Goal: Transaction & Acquisition: Download file/media

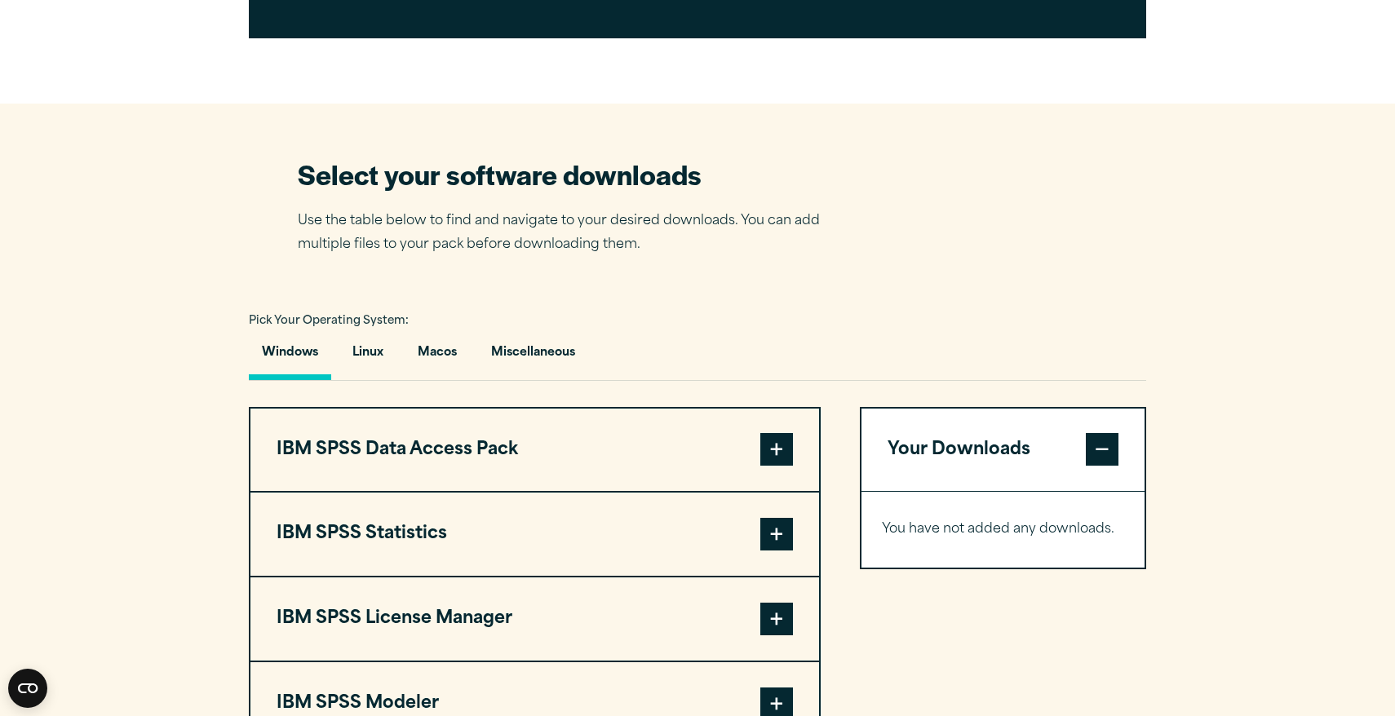
scroll to position [902, 0]
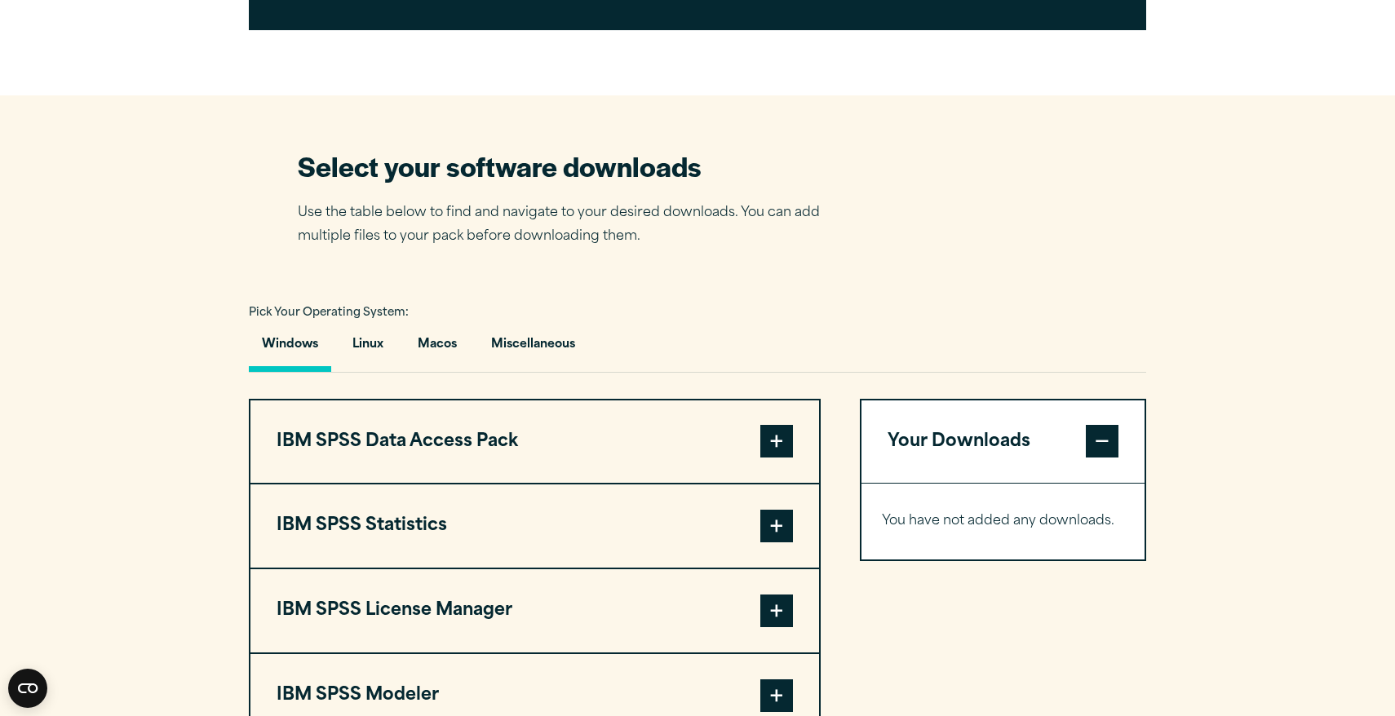
click at [774, 538] on span at bounding box center [776, 526] width 33 height 33
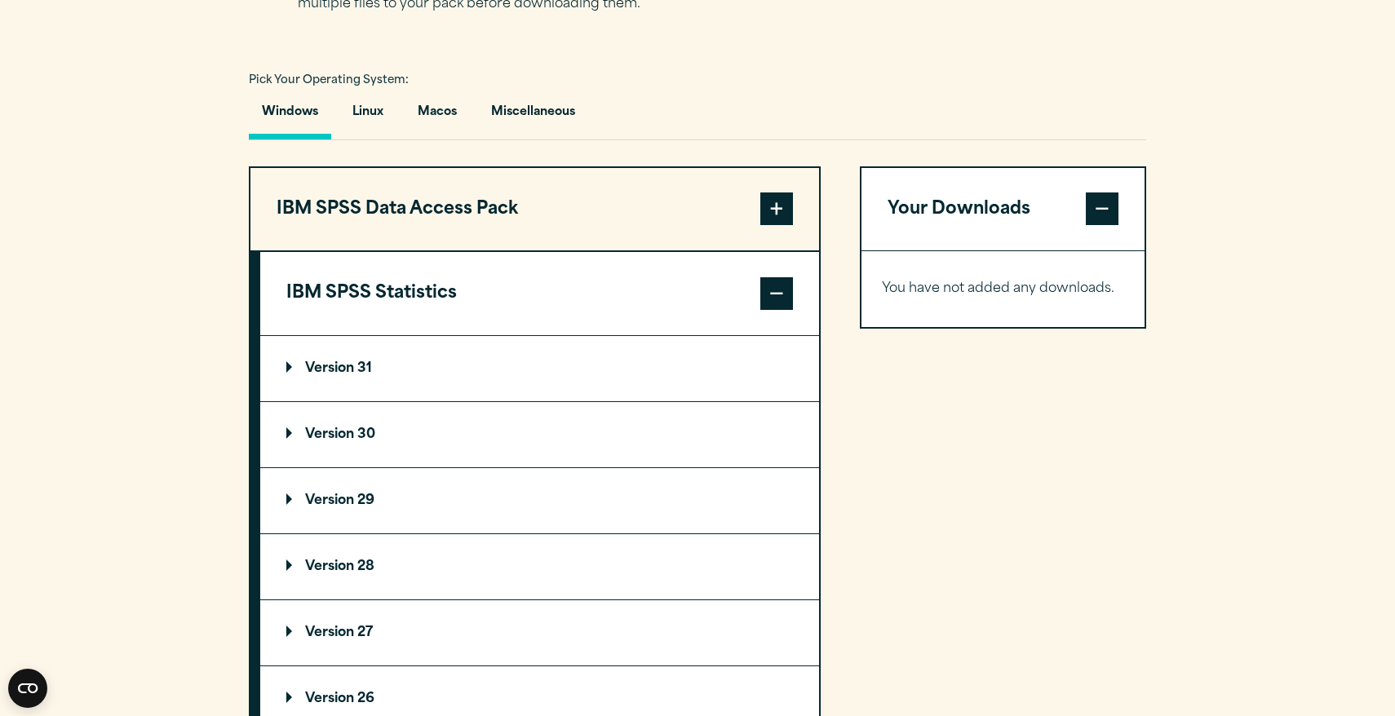
scroll to position [1146, 0]
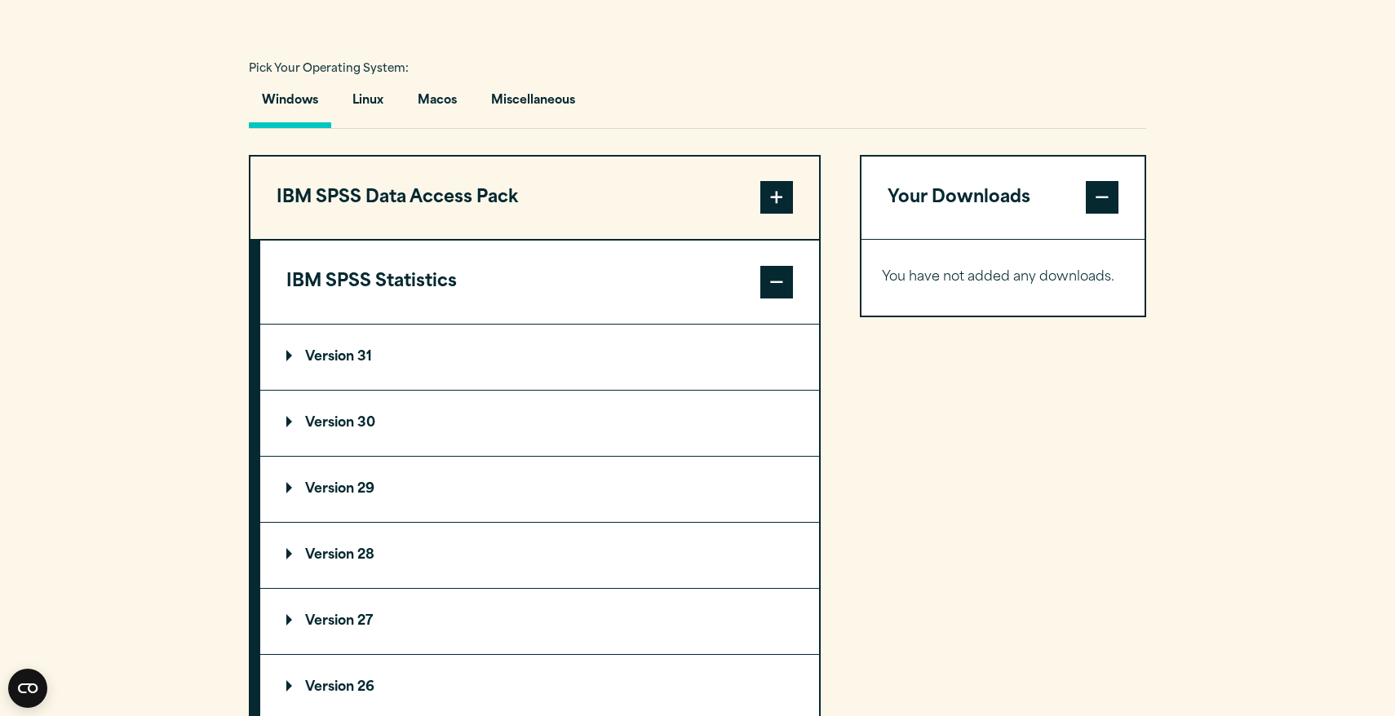
click at [331, 363] on p "Version 31" at bounding box center [329, 357] width 86 height 13
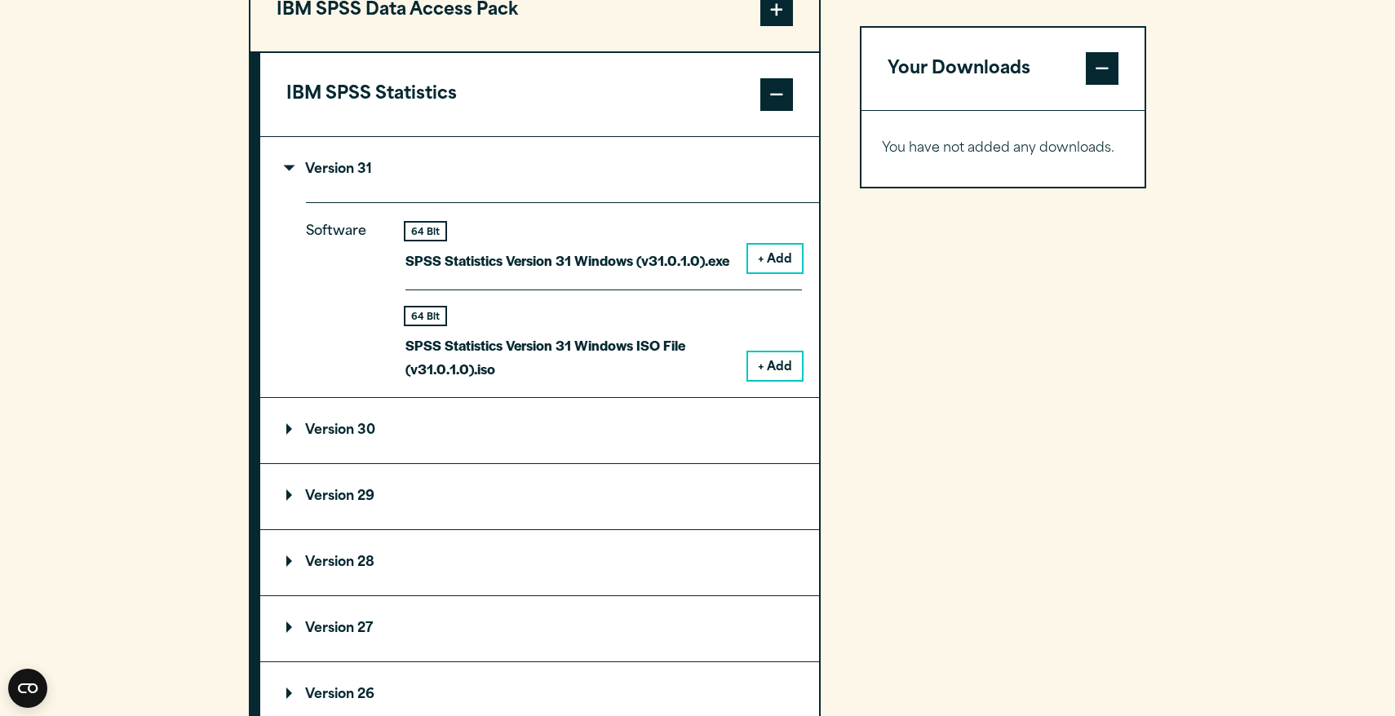
scroll to position [1344, 0]
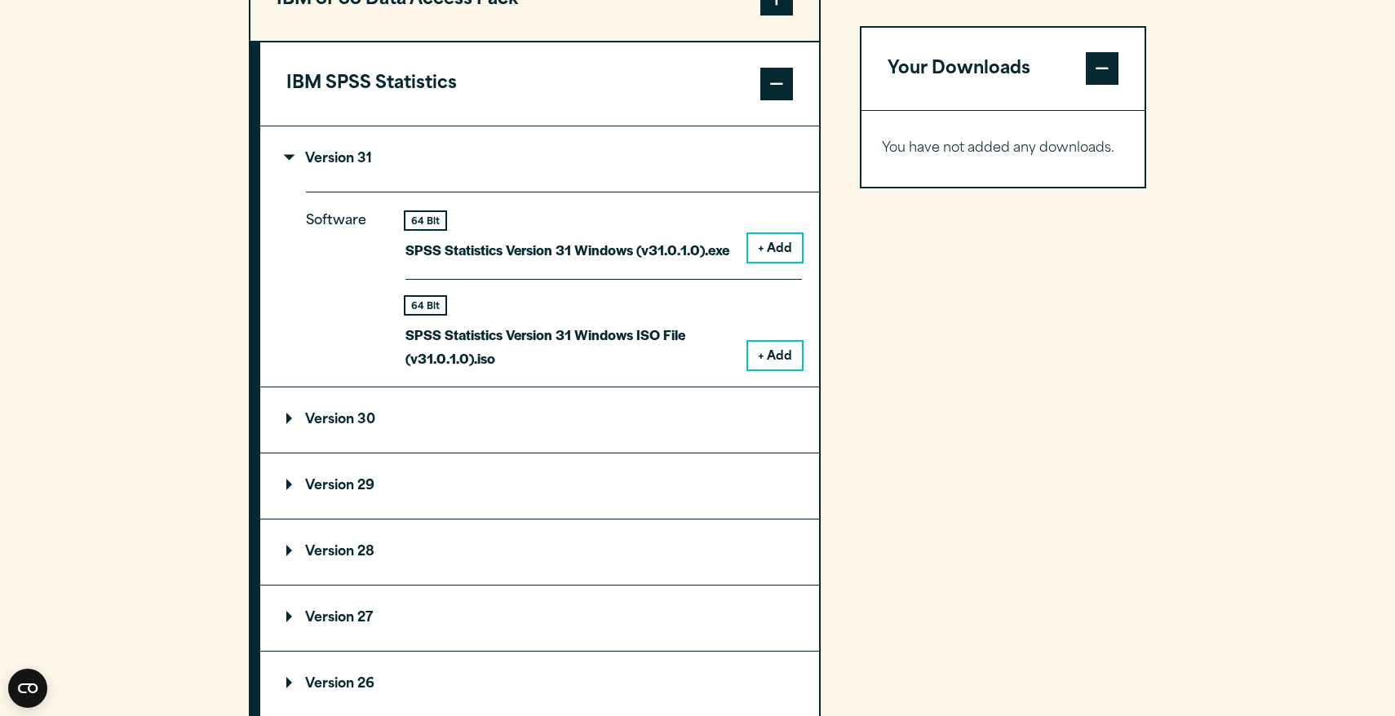
click at [785, 261] on button "+ Add" at bounding box center [775, 248] width 54 height 28
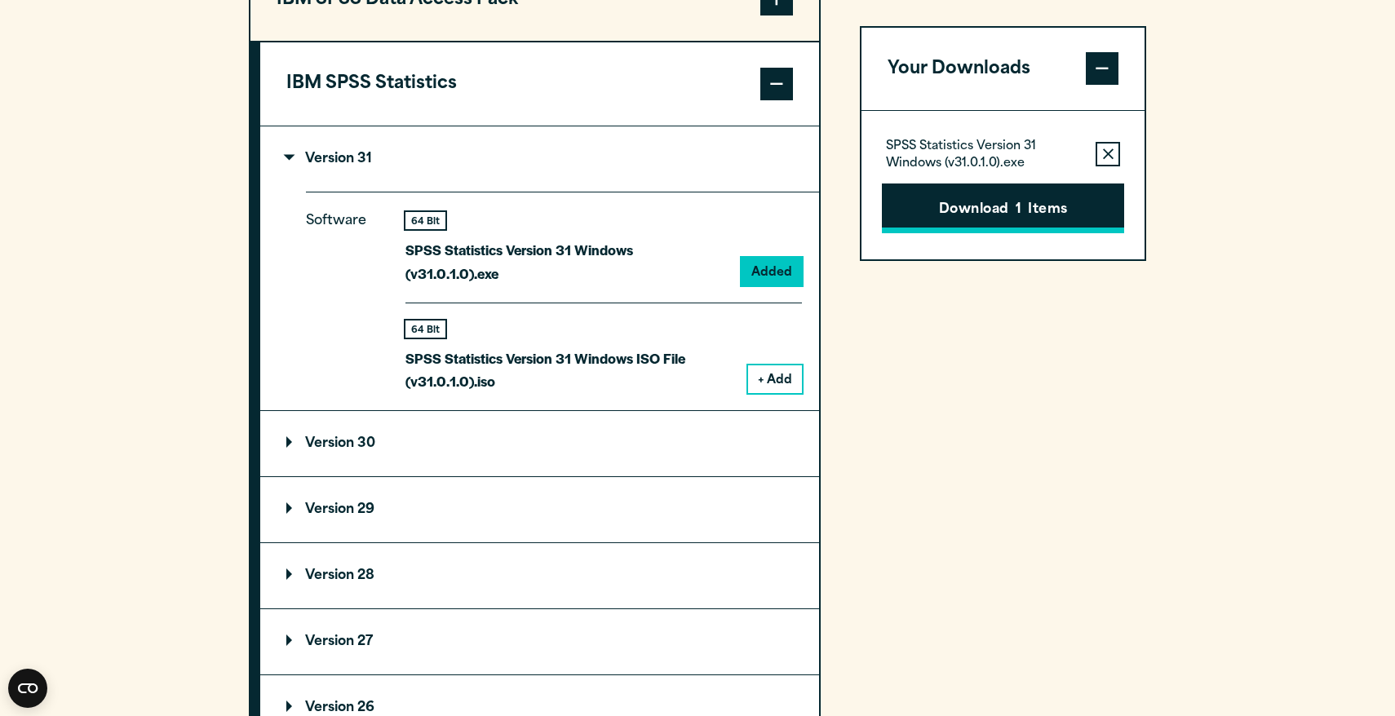
click at [1001, 222] on button "Download 1 Items" at bounding box center [1003, 209] width 242 height 51
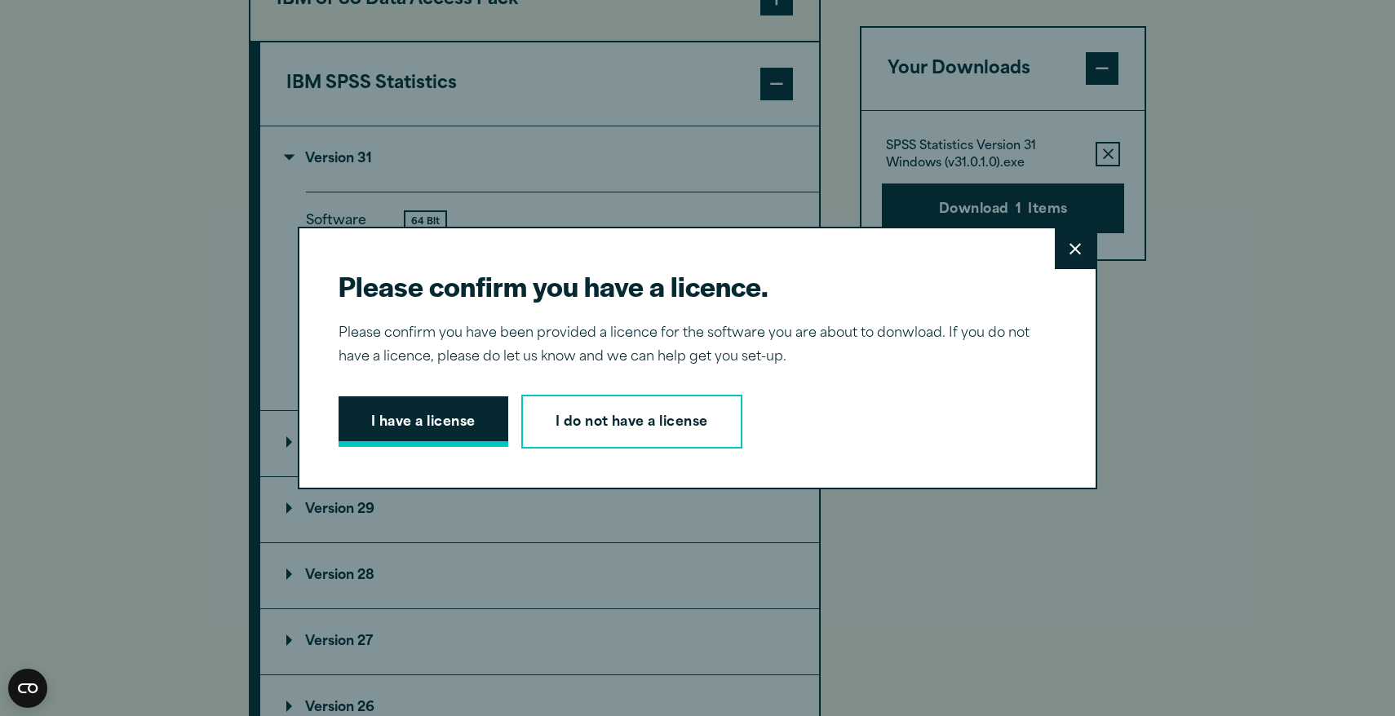
click at [476, 415] on button "I have a license" at bounding box center [424, 421] width 170 height 51
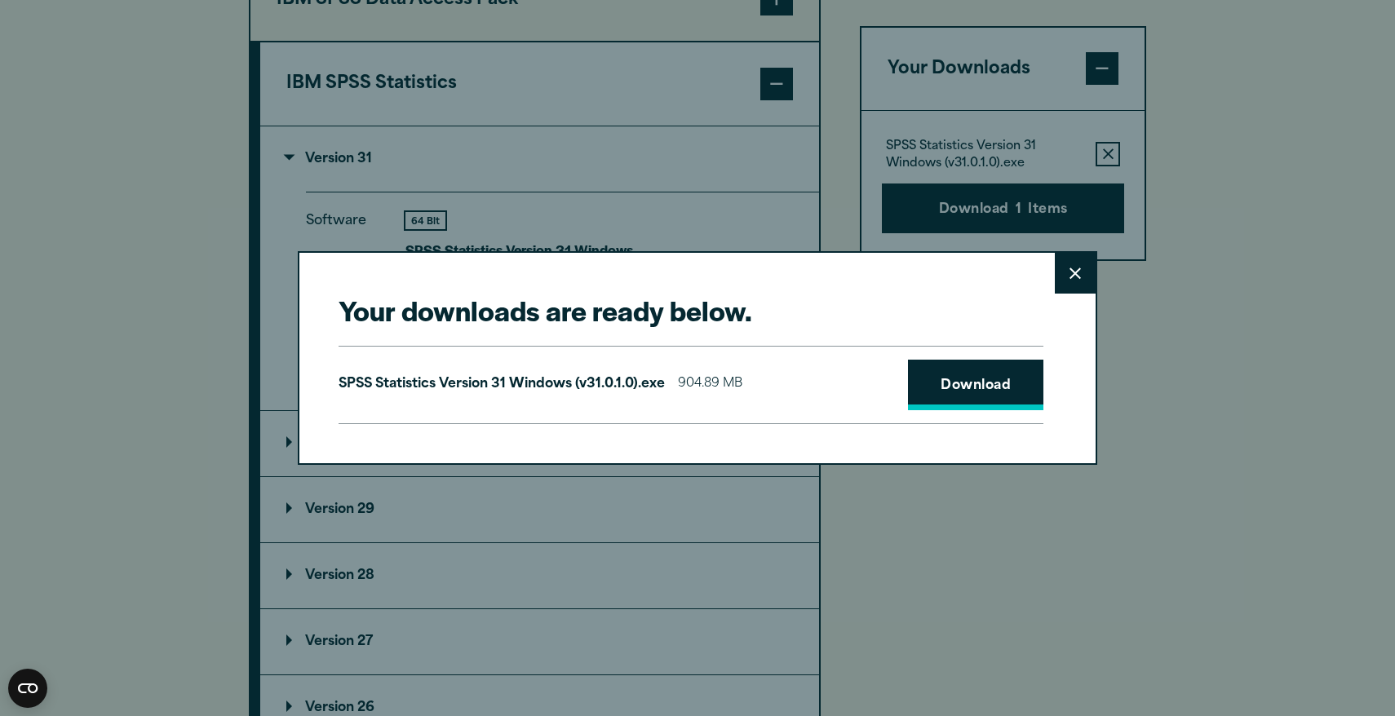
click at [1003, 382] on link "Download" at bounding box center [975, 385] width 135 height 51
click at [1065, 272] on button "Close" at bounding box center [1075, 273] width 41 height 41
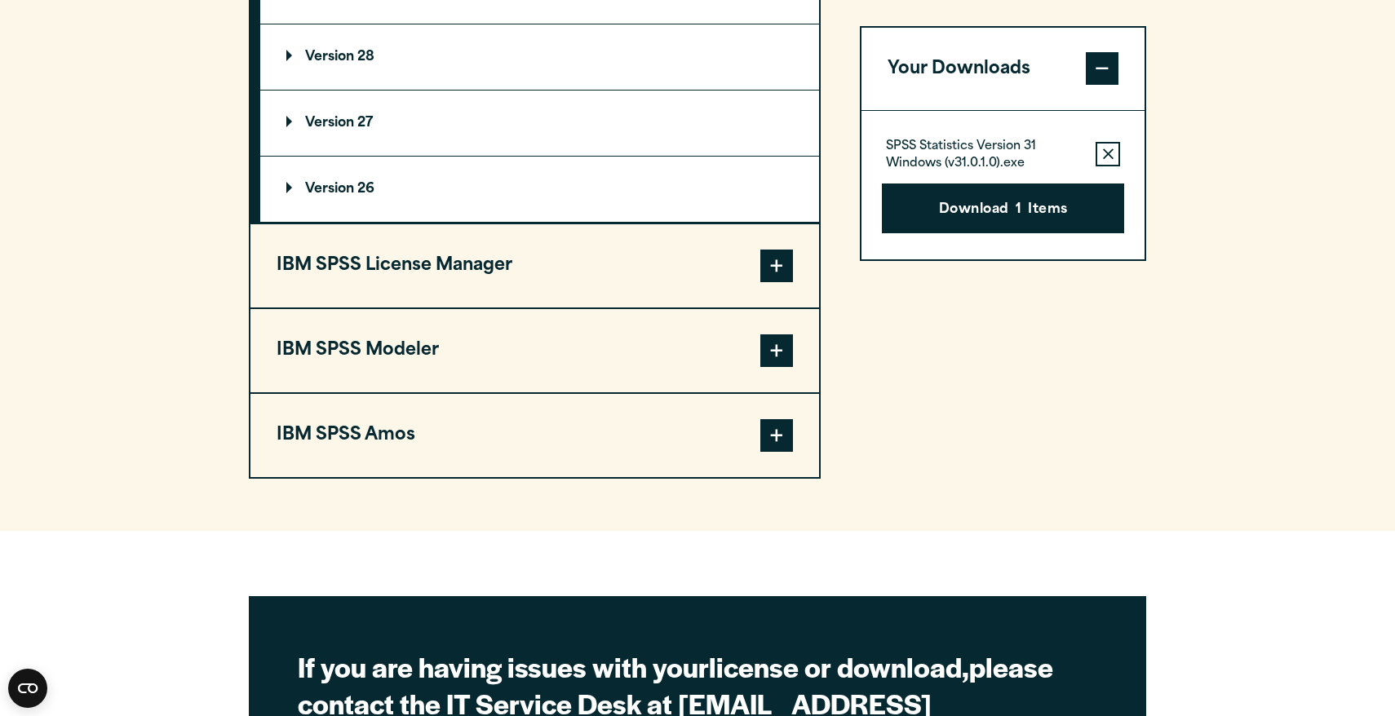
scroll to position [1877, 0]
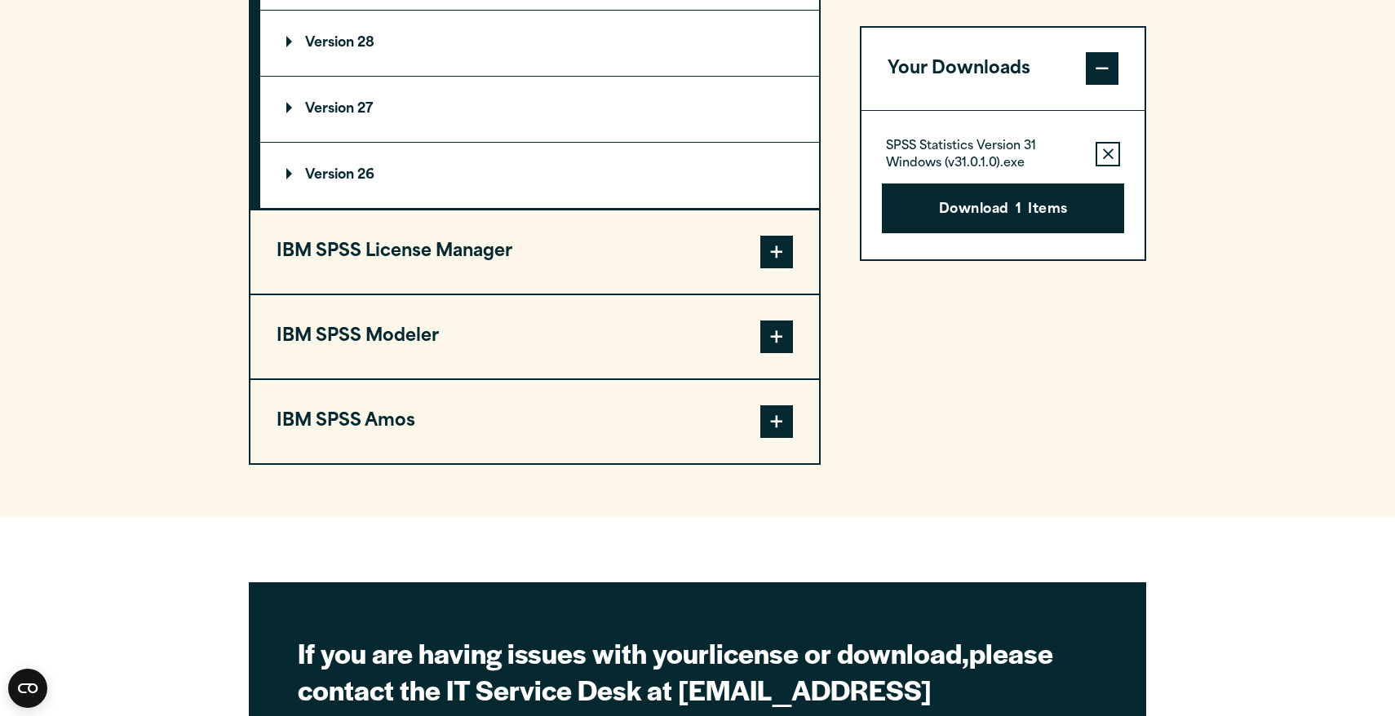
click at [778, 408] on span at bounding box center [776, 421] width 33 height 33
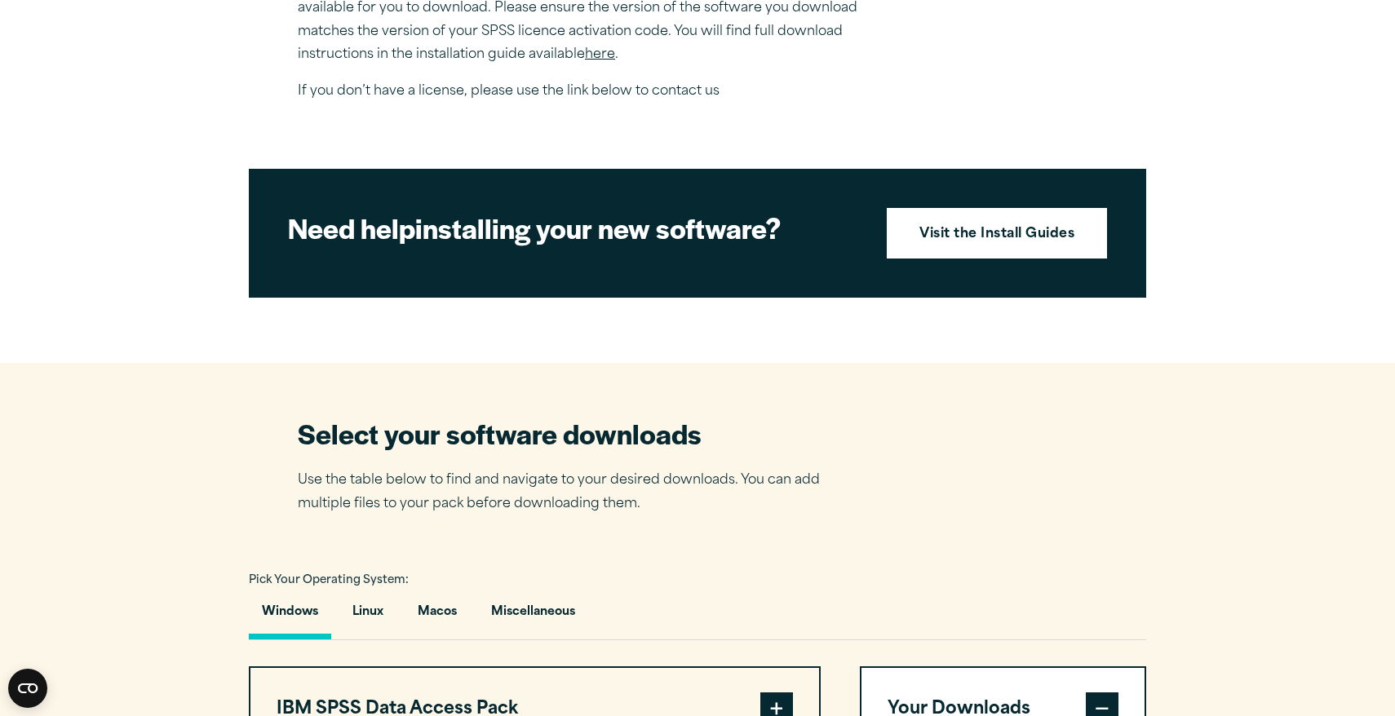
scroll to position [631, 0]
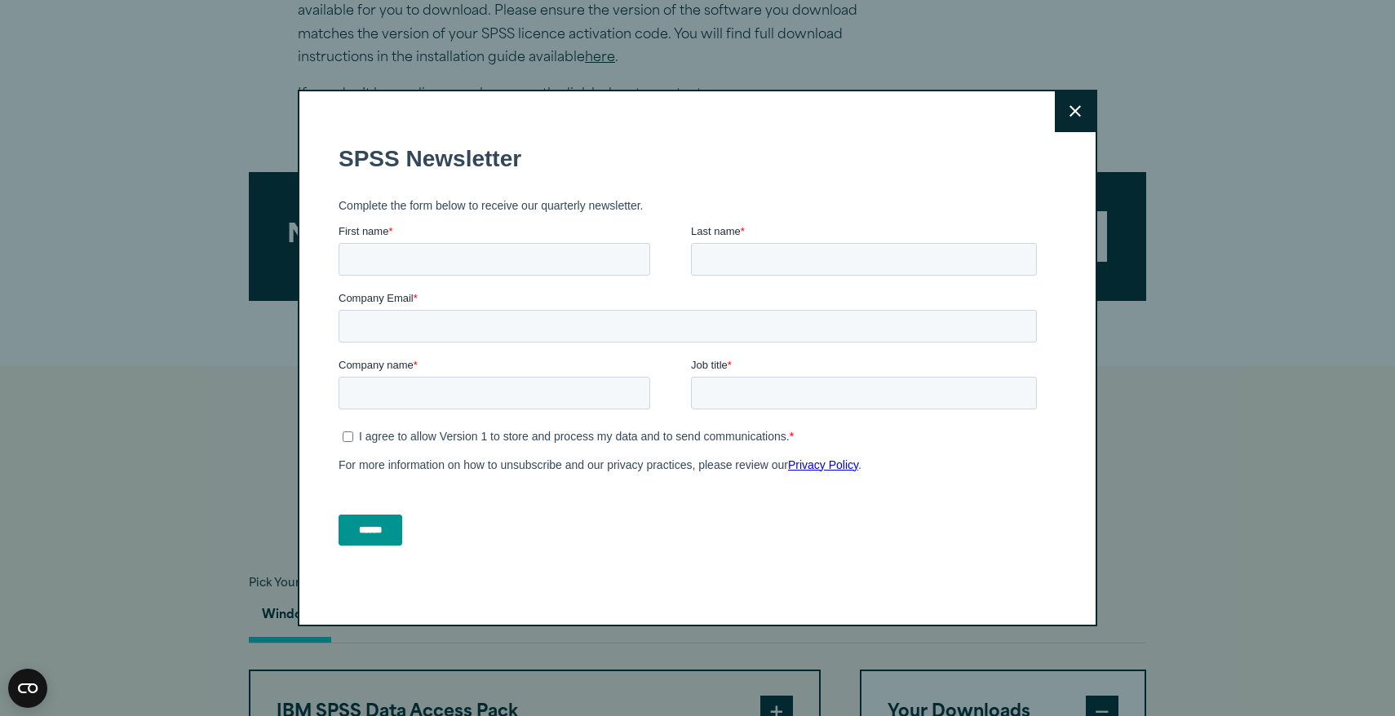
click at [1086, 107] on button "Close" at bounding box center [1075, 111] width 41 height 41
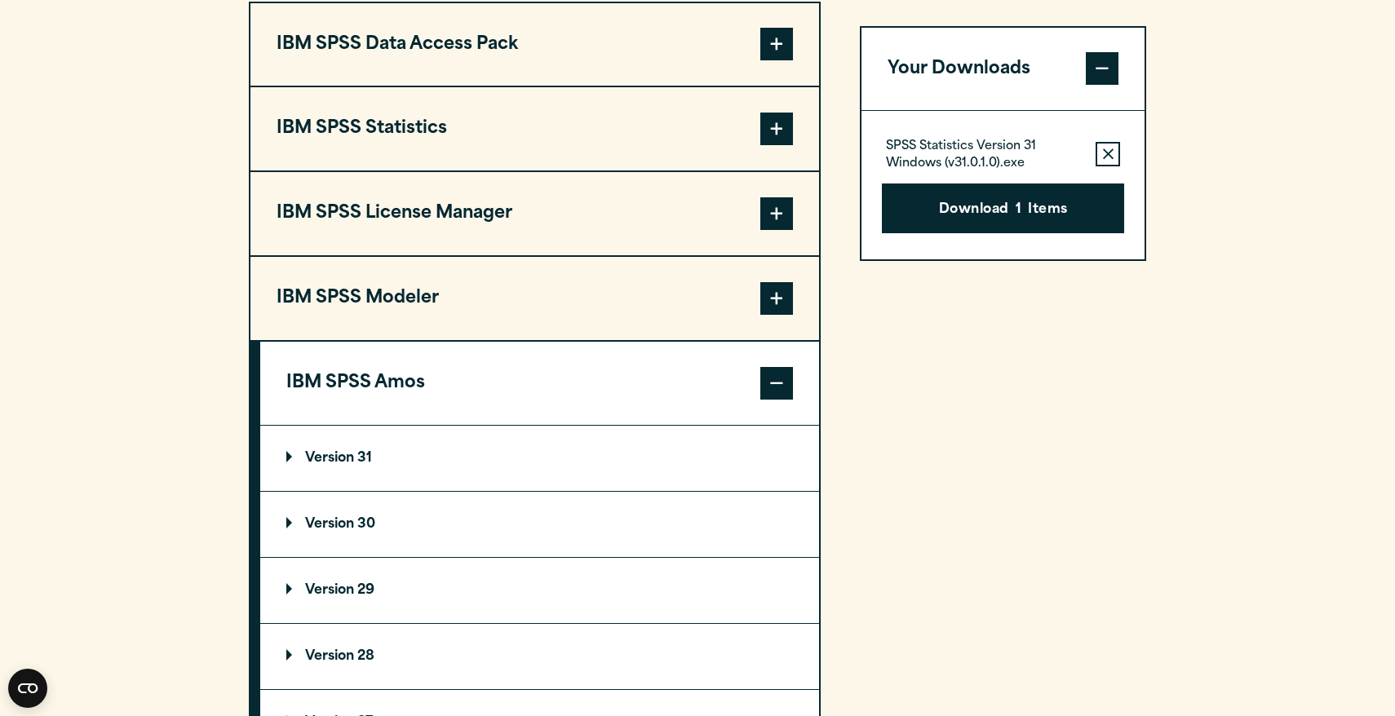
scroll to position [1331, 0]
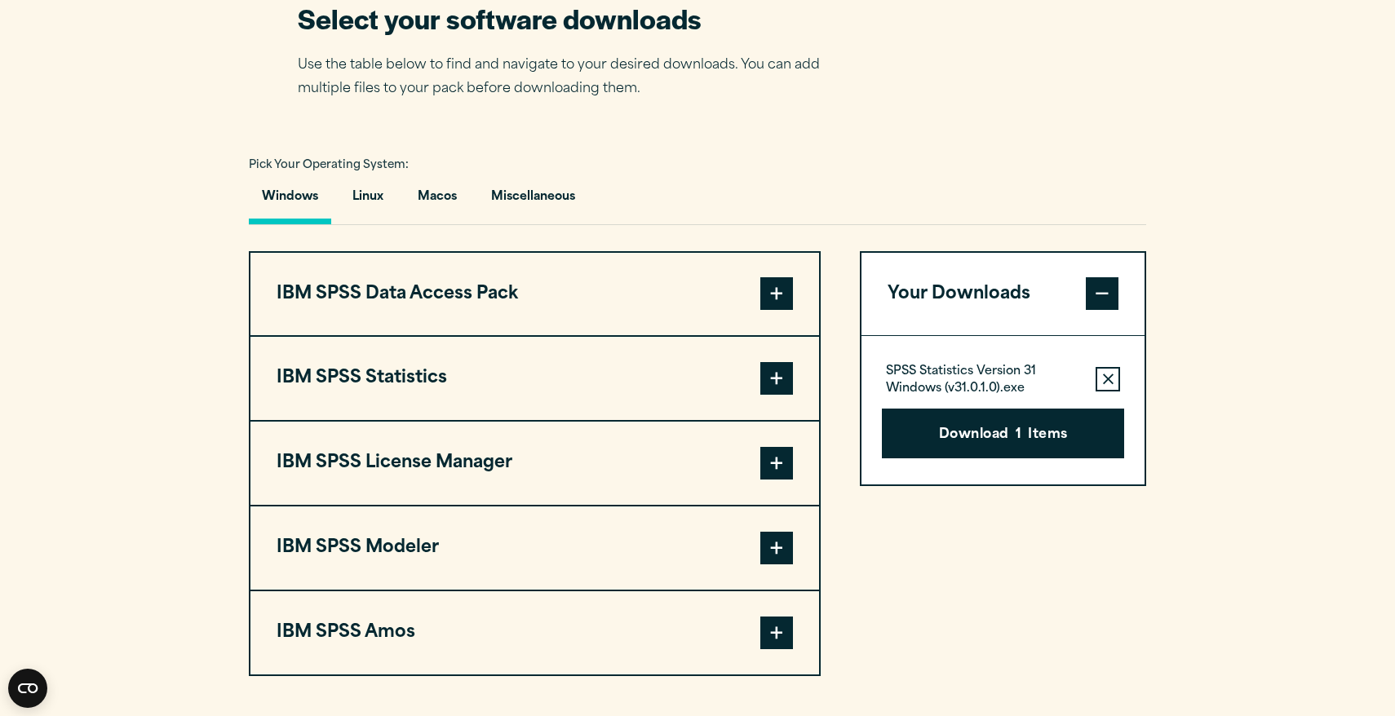
scroll to position [1080, 0]
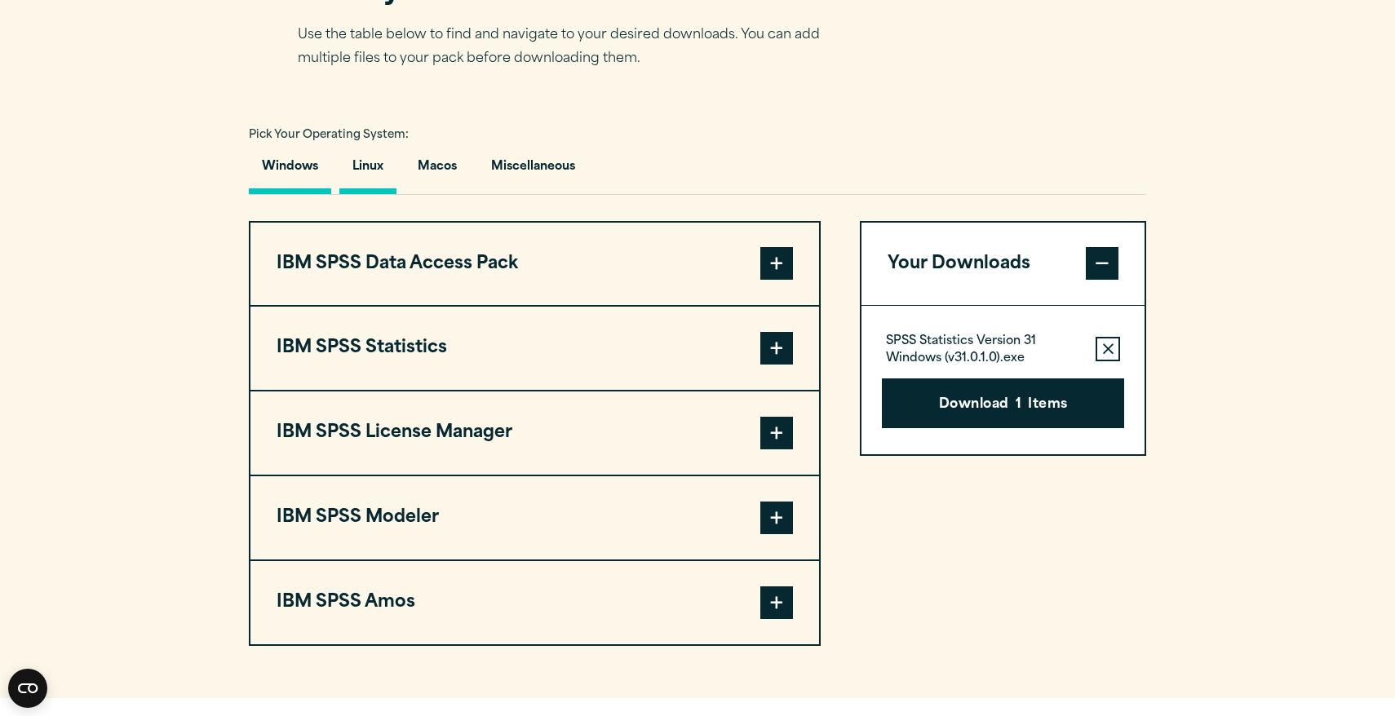
click at [388, 178] on button "Linux" at bounding box center [367, 171] width 57 height 46
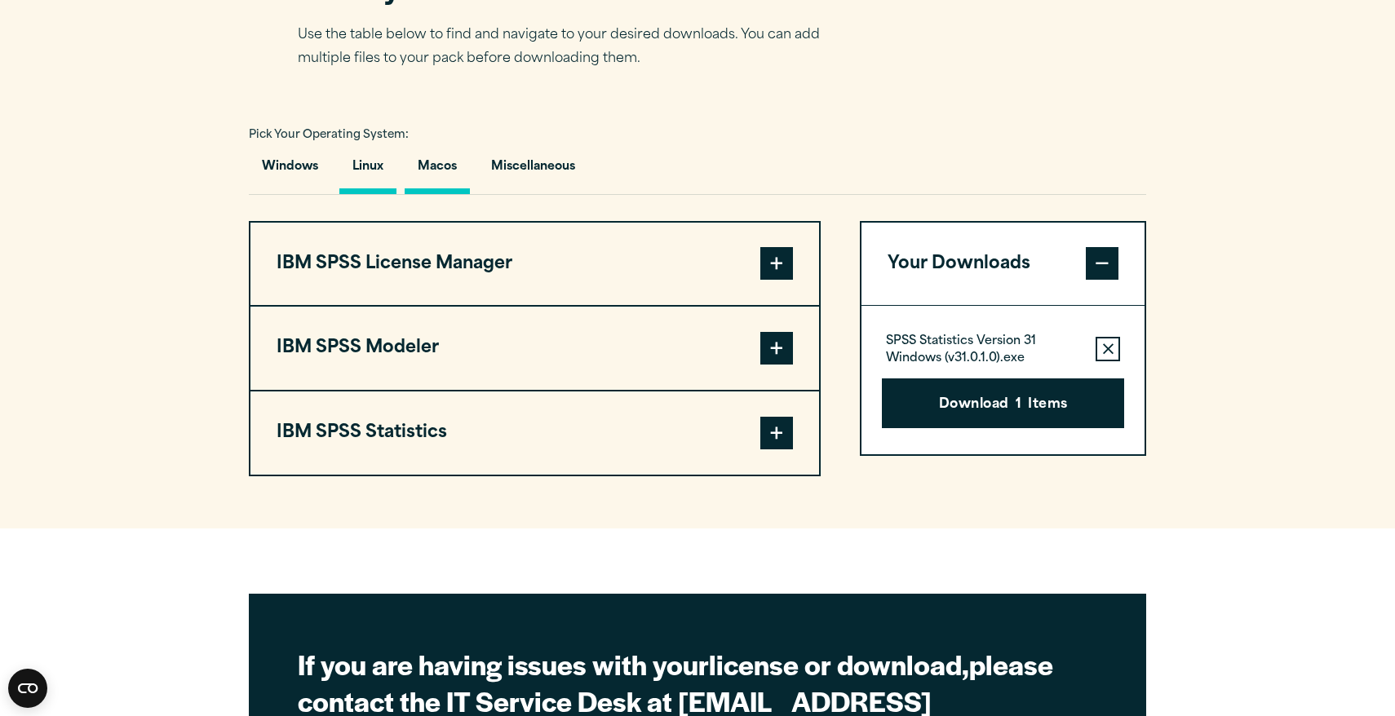
click at [432, 183] on button "Macos" at bounding box center [437, 171] width 65 height 46
click at [477, 436] on button "IBM SPSS Statistics" at bounding box center [534, 433] width 569 height 83
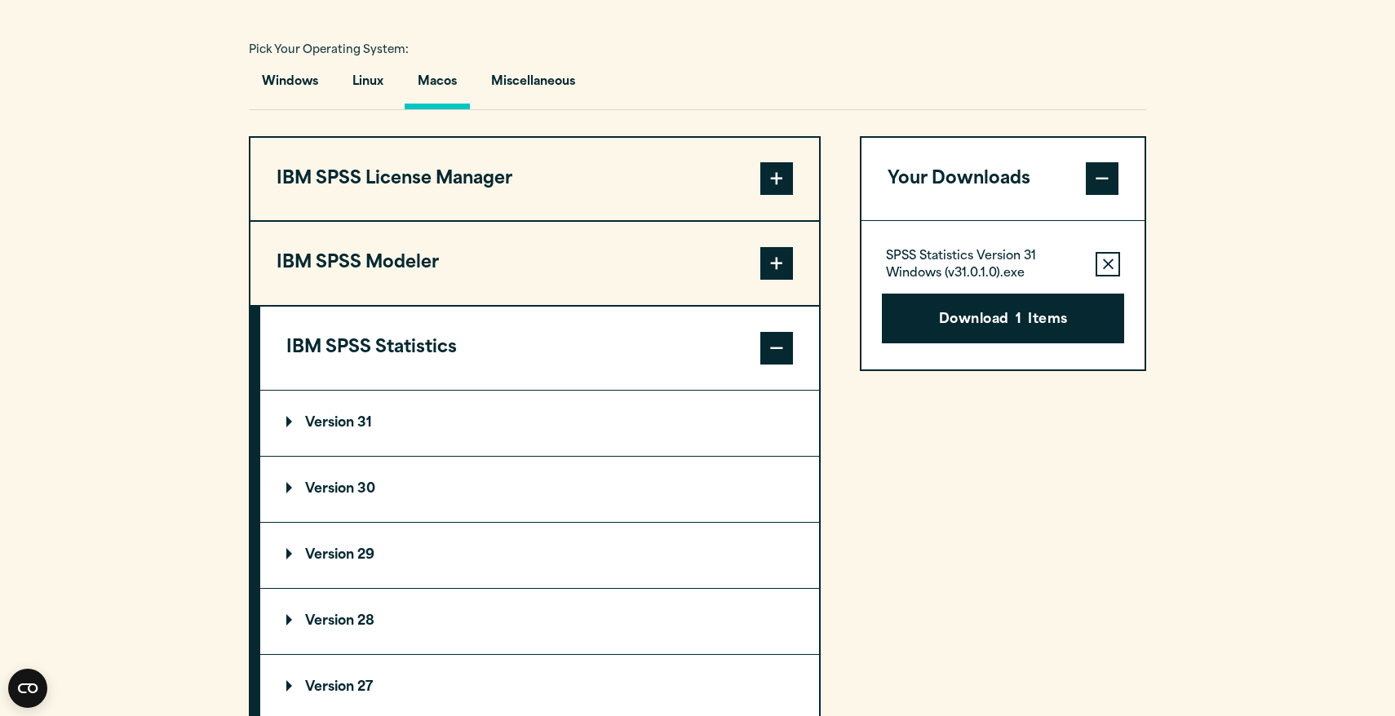
scroll to position [1168, 0]
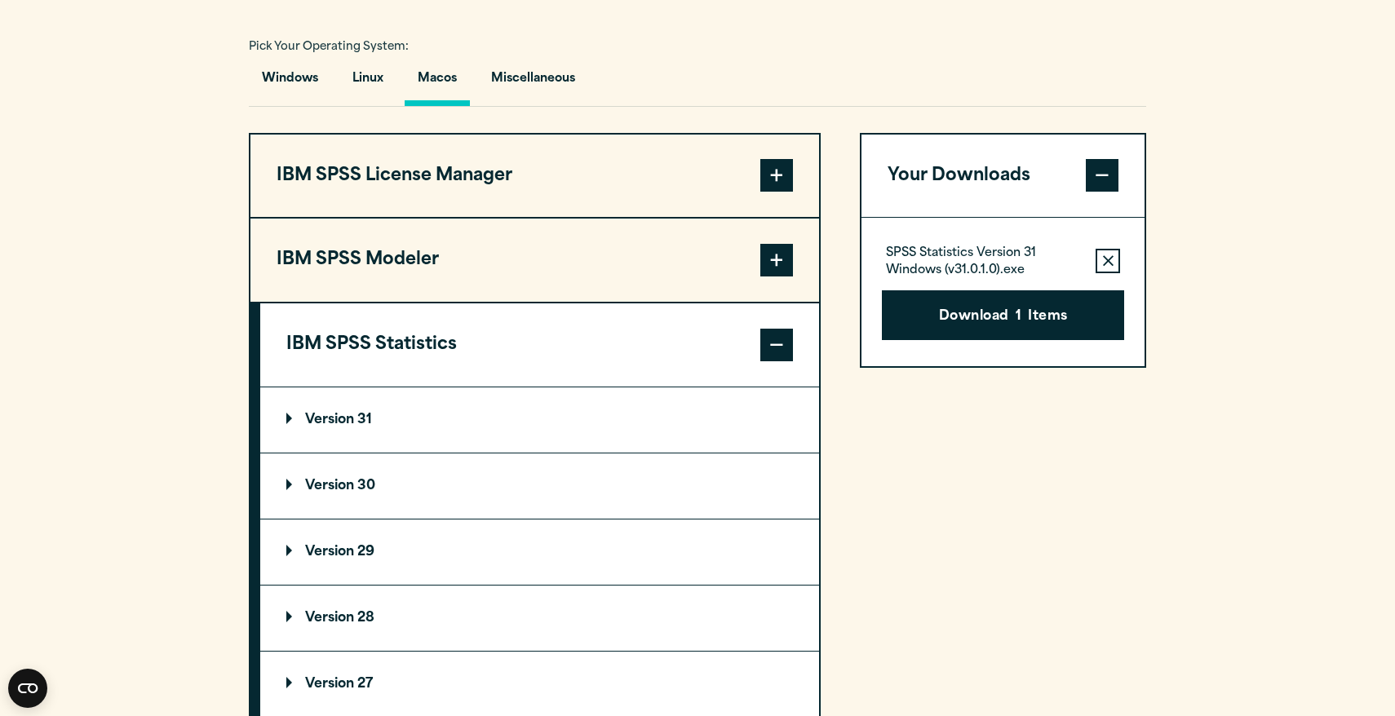
click at [357, 427] on p "Version 31" at bounding box center [329, 420] width 86 height 13
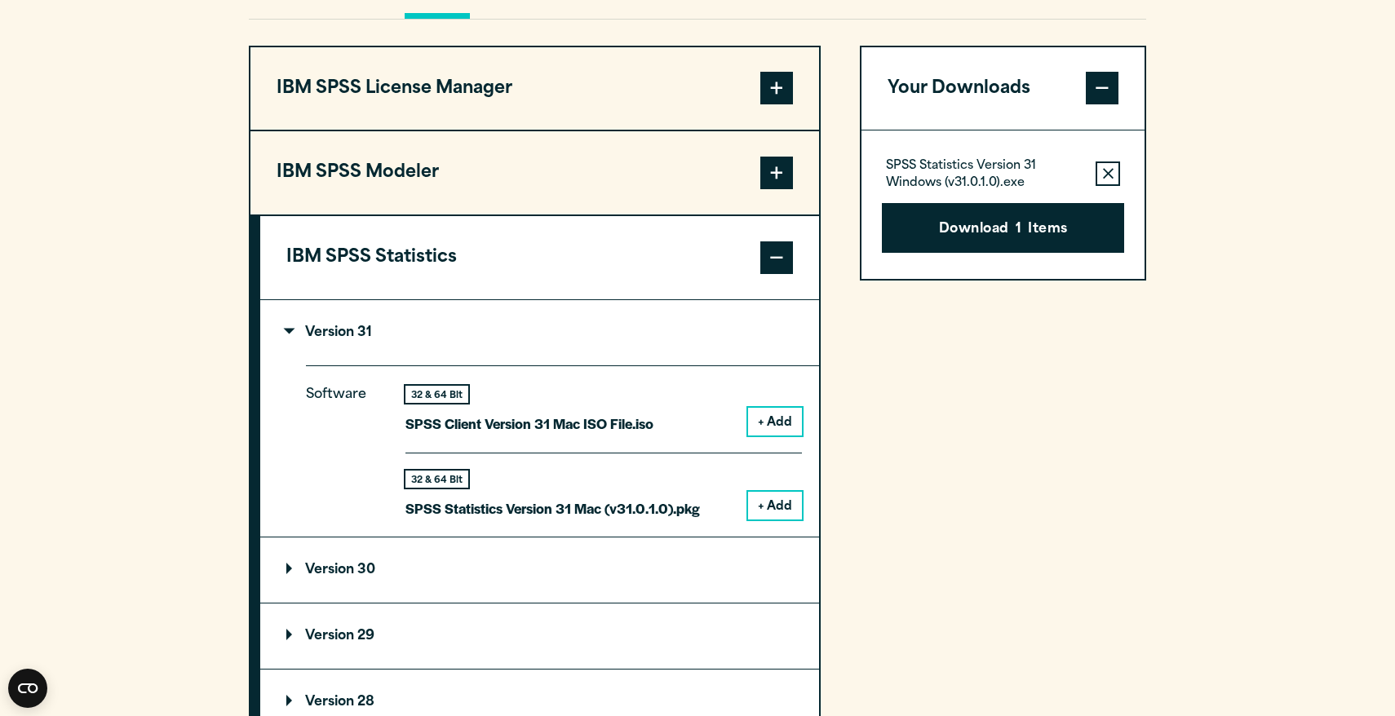
scroll to position [1256, 0]
click at [780, 511] on button "+ Add" at bounding box center [775, 505] width 54 height 28
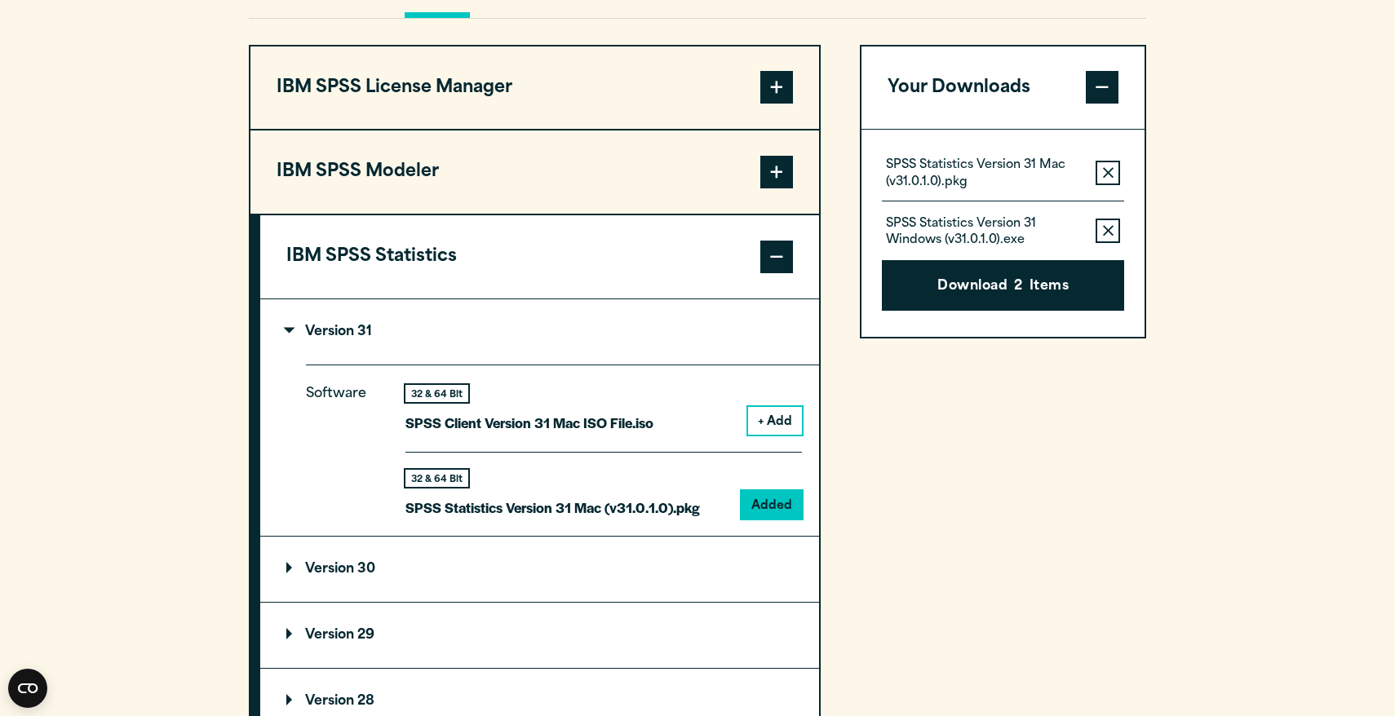
click at [1107, 230] on button "Remove this item from your software download list" at bounding box center [1108, 231] width 24 height 24
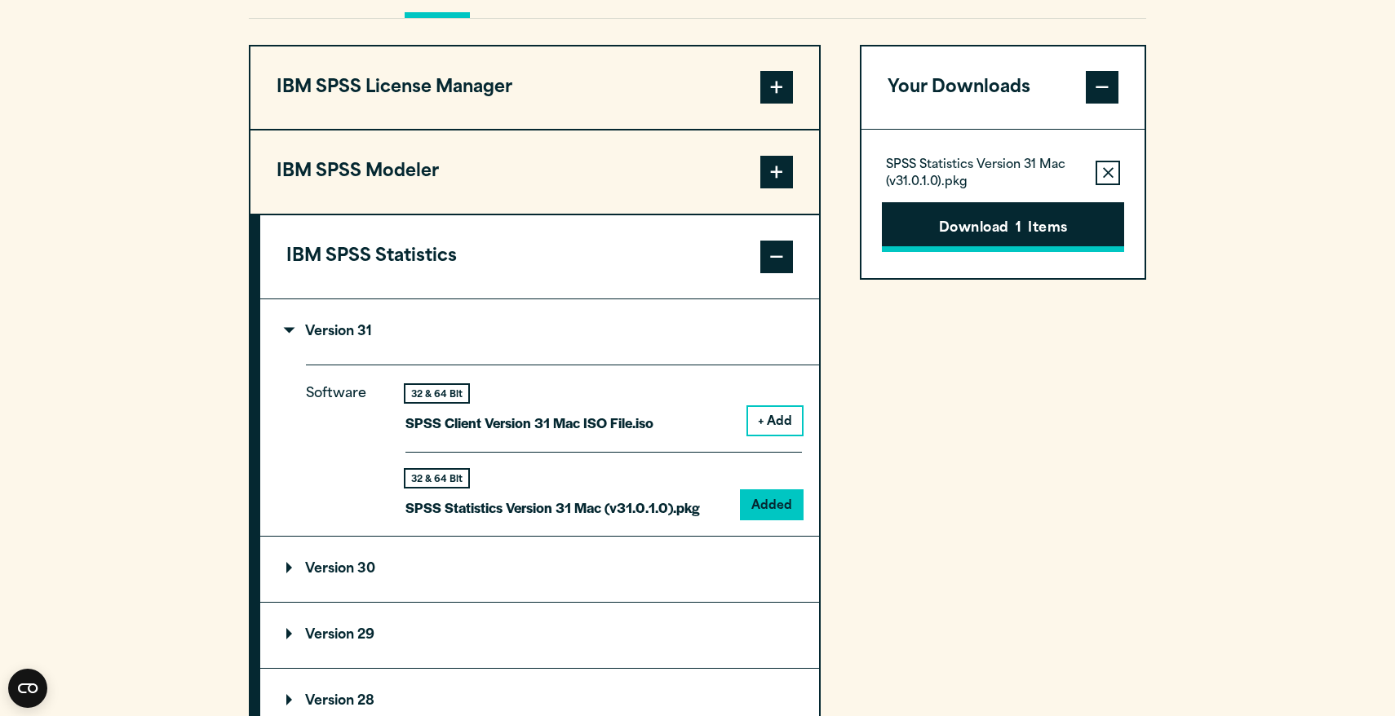
click at [1018, 234] on span "1" at bounding box center [1019, 229] width 6 height 21
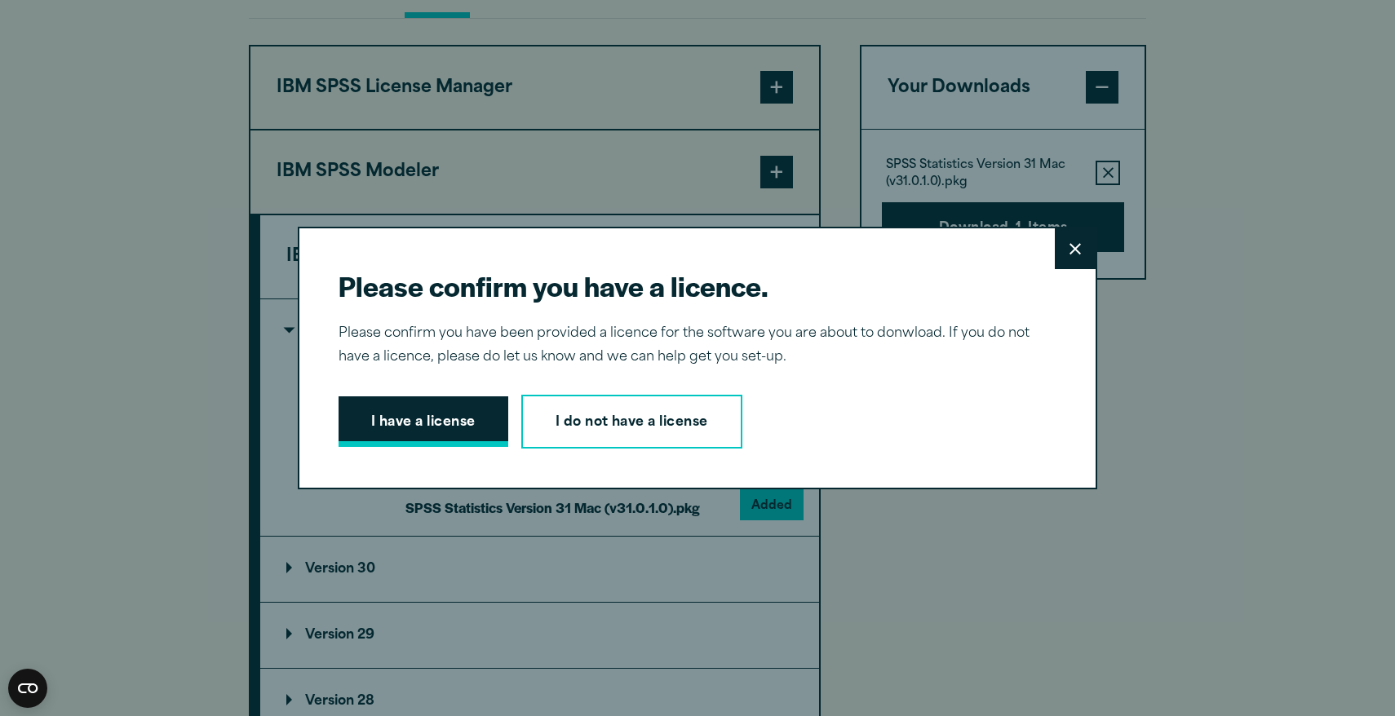
click at [457, 423] on button "I have a license" at bounding box center [424, 421] width 170 height 51
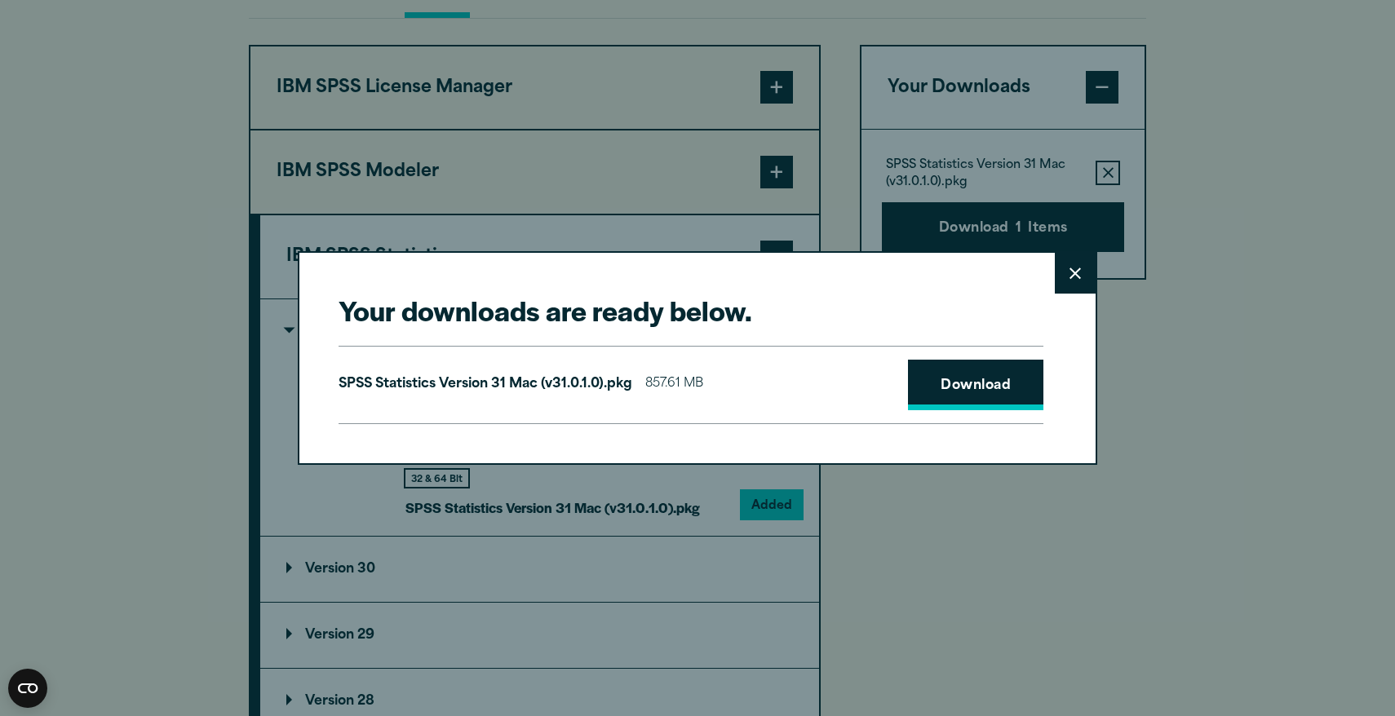
click at [972, 394] on link "Download" at bounding box center [975, 385] width 135 height 51
click at [1234, 81] on div "Your downloads are ready below. Close SPSS Statistics Version 31 Mac (v31.0.1.0…" at bounding box center [697, 358] width 1395 height 716
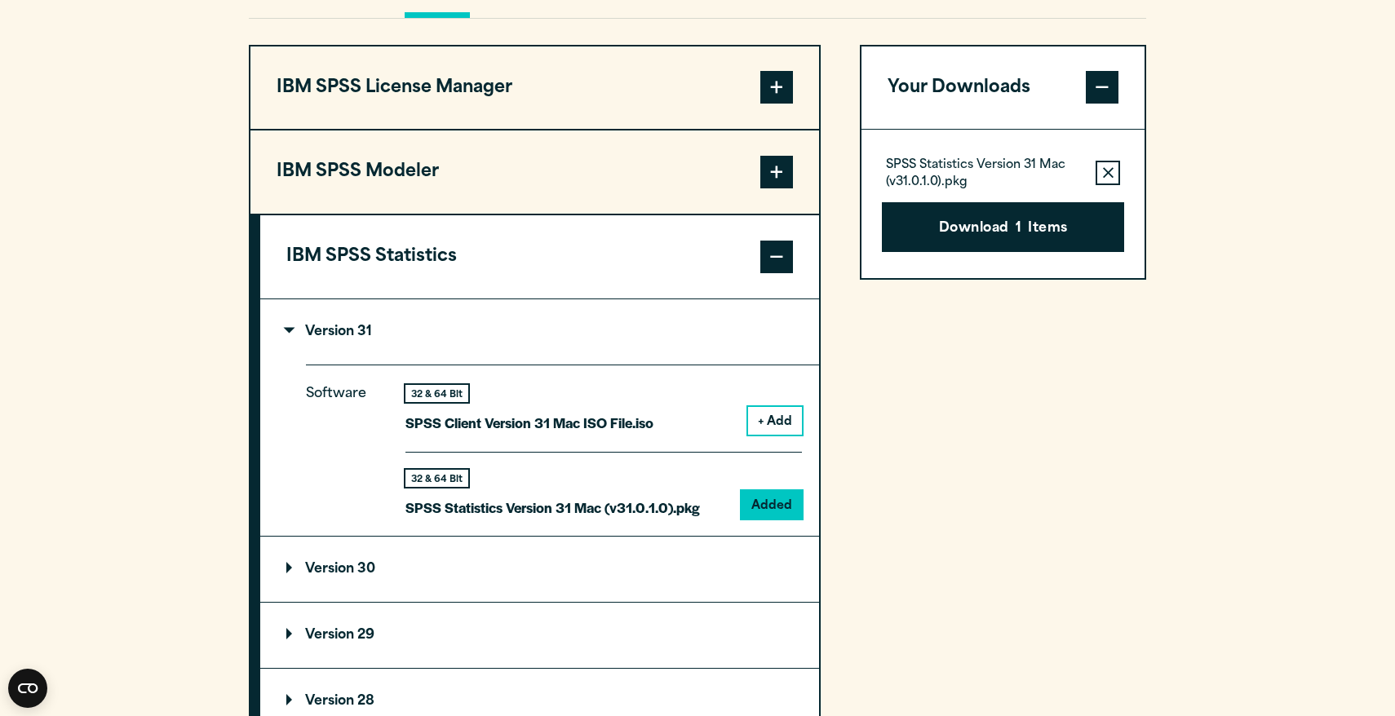
click at [973, 436] on div "Your Downloads SPSS Statistics Version 31 Mac (v31.0.1.0).pkg Remove this item …" at bounding box center [1003, 457] width 286 height 825
